Goal: Transaction & Acquisition: Purchase product/service

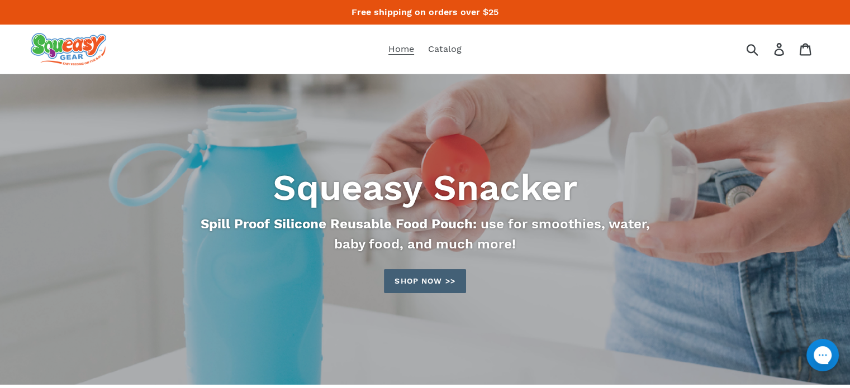
click at [446, 280] on link "Shop now >>" at bounding box center [425, 281] width 82 height 24
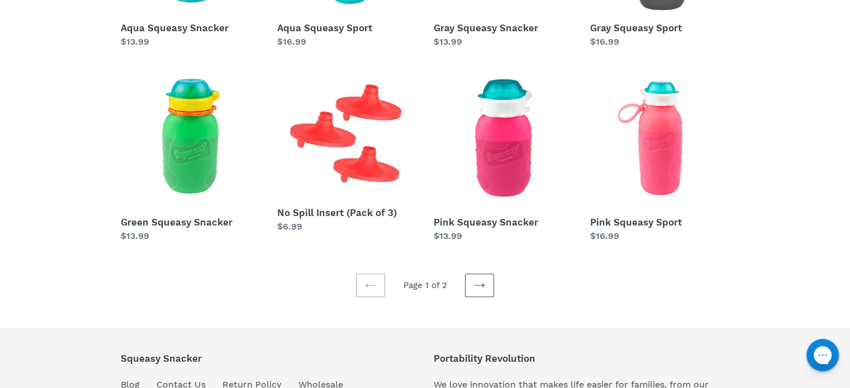
scroll to position [353, 0]
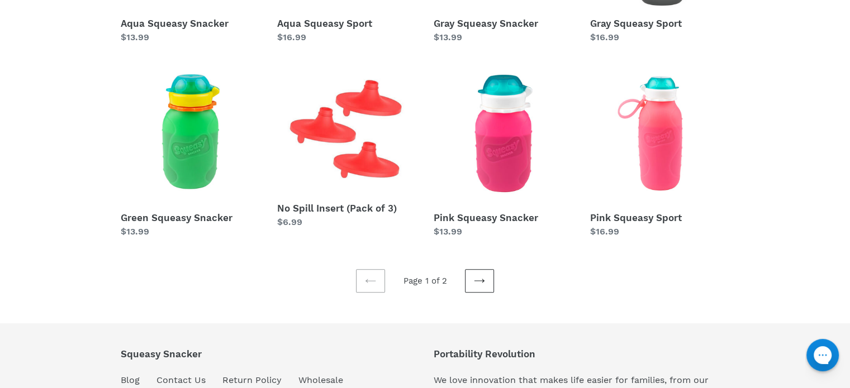
click at [480, 274] on link "Next page" at bounding box center [479, 280] width 29 height 23
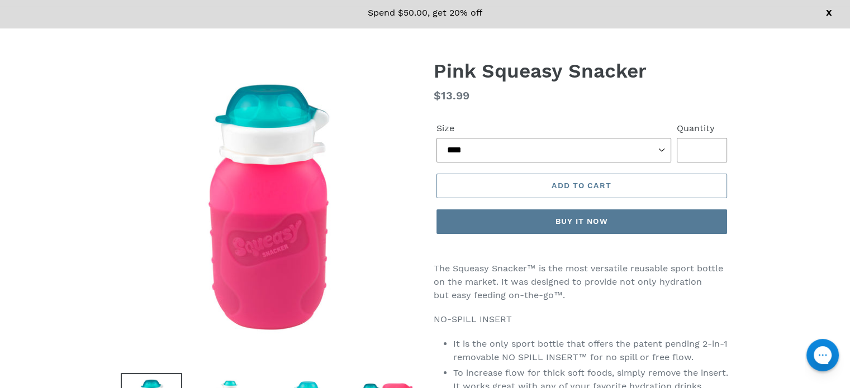
scroll to position [78, 0]
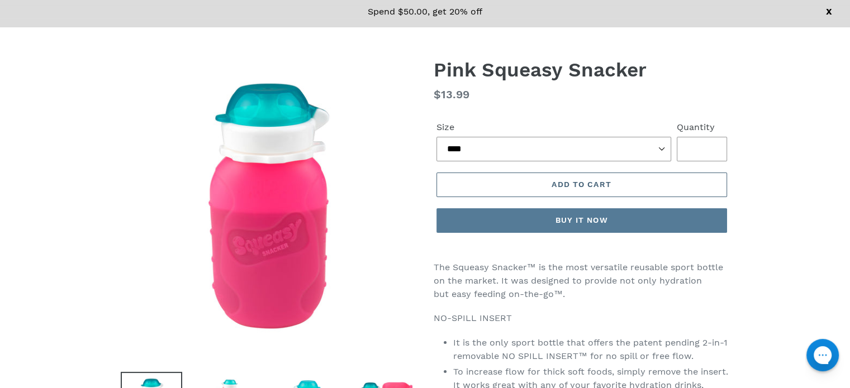
click at [704, 188] on button "Add to cart" at bounding box center [581, 185] width 291 height 25
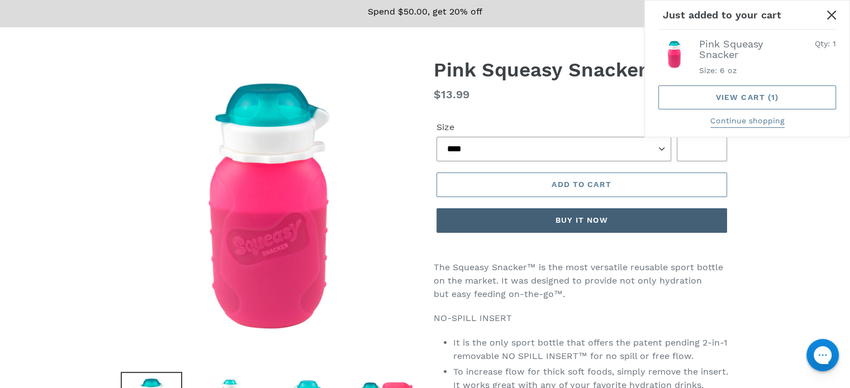
click at [706, 221] on button "Buy it now" at bounding box center [581, 220] width 291 height 25
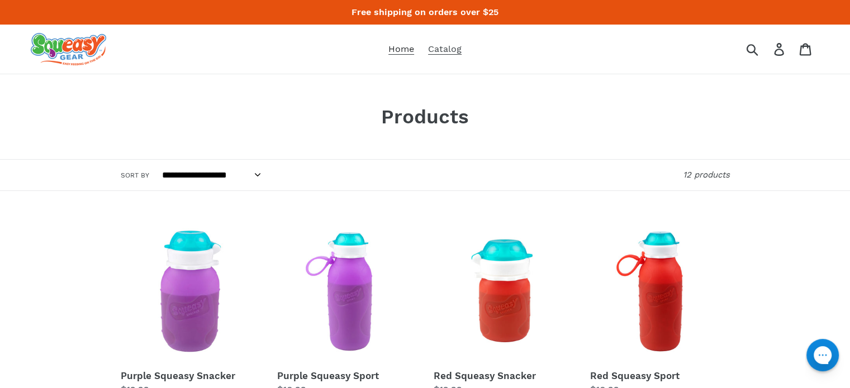
click at [403, 50] on span "Home" at bounding box center [401, 49] width 26 height 11
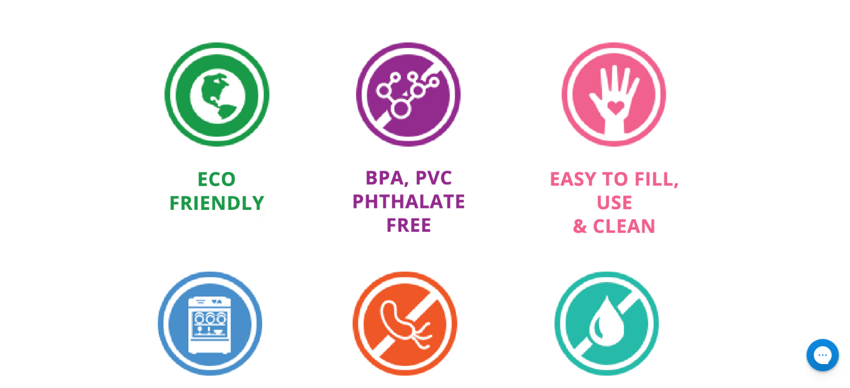
scroll to position [603, 0]
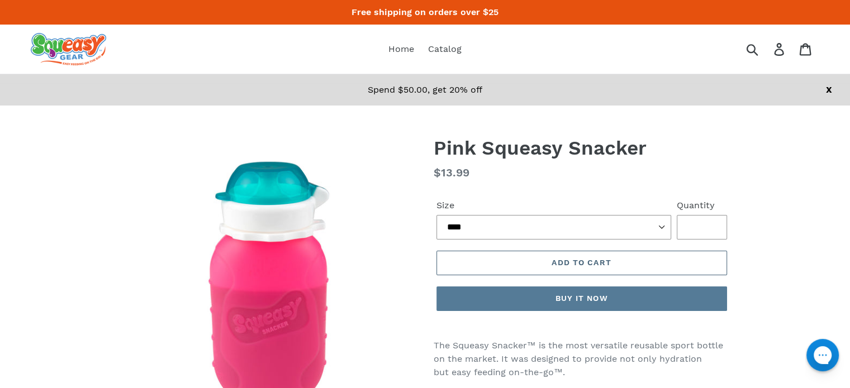
click at [542, 261] on button "Add to cart" at bounding box center [581, 263] width 291 height 25
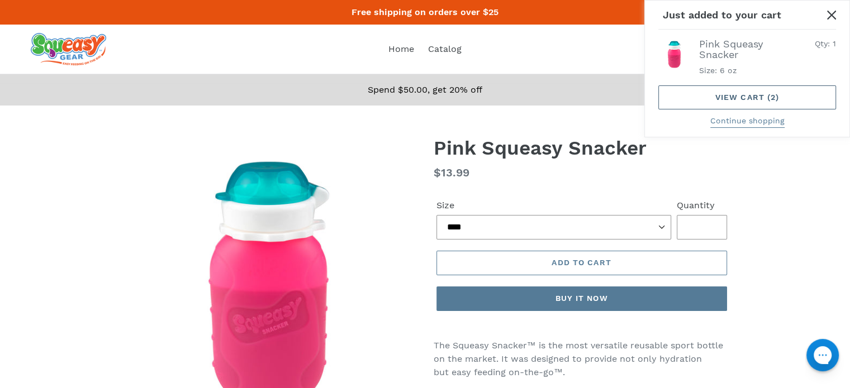
click at [798, 98] on link "View cart ( 2 )" at bounding box center [747, 97] width 178 height 24
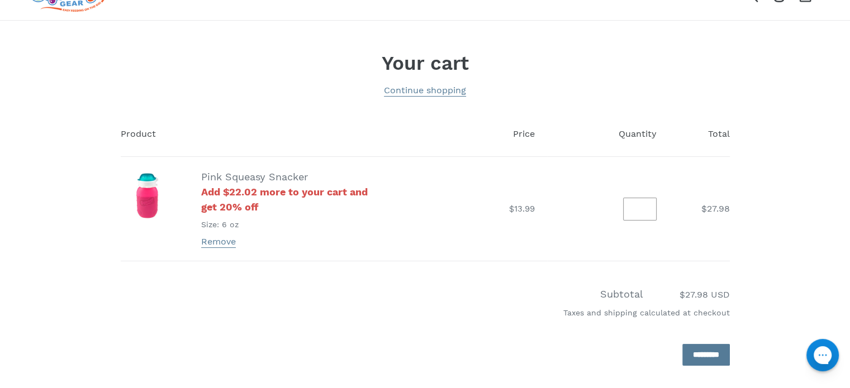
scroll to position [112, 0]
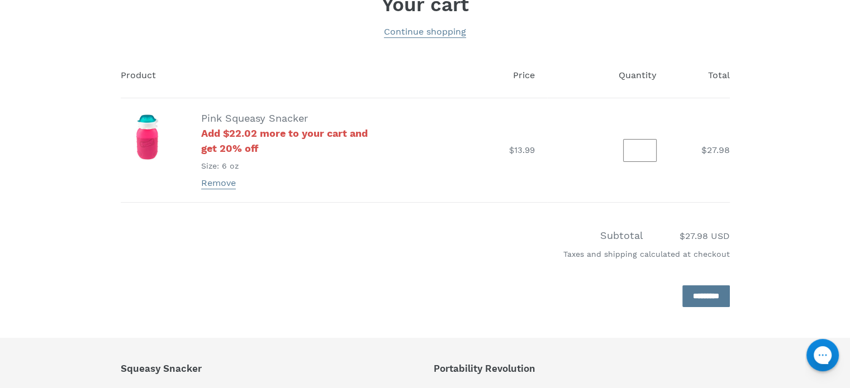
click at [644, 150] on input "*" at bounding box center [640, 150] width 34 height 23
type input "*"
click at [650, 153] on input "*" at bounding box center [640, 150] width 34 height 23
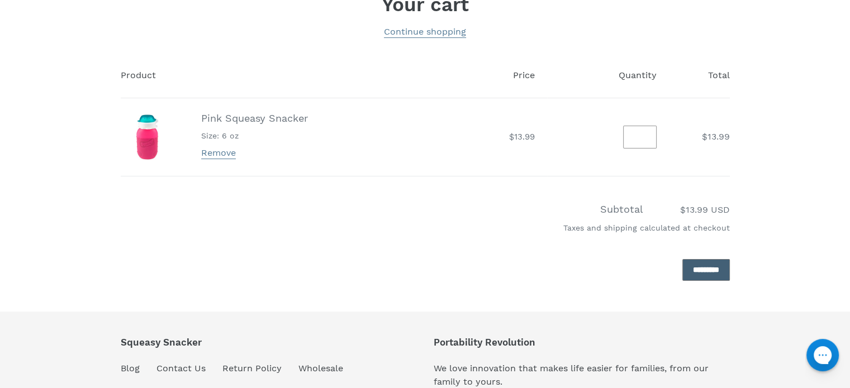
click at [696, 267] on input "*********" at bounding box center [705, 270] width 47 height 22
